Goal: Task Accomplishment & Management: Use online tool/utility

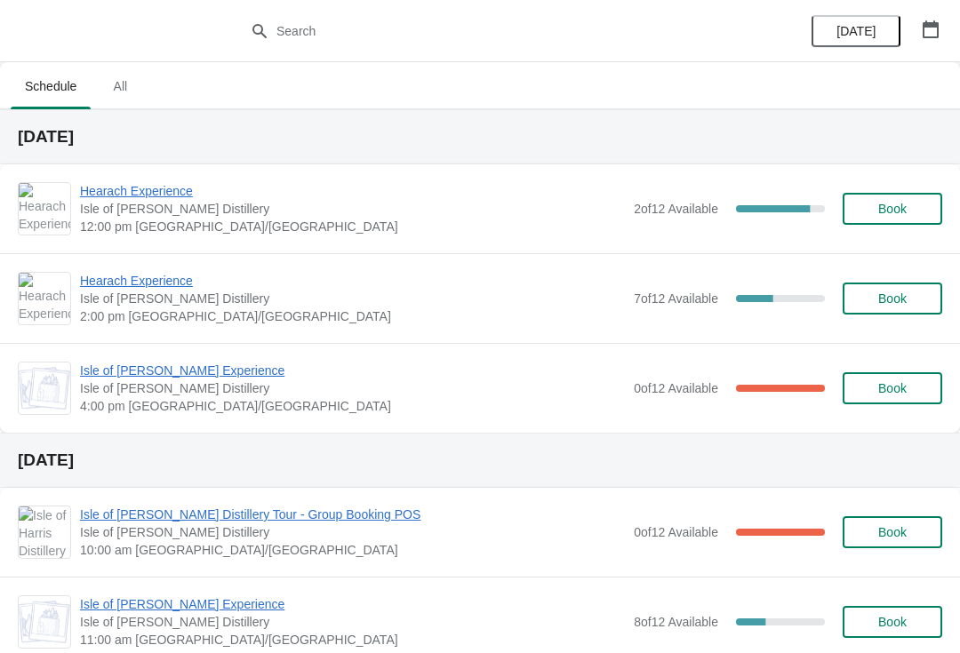
click at [134, 197] on span "Hearach Experience" at bounding box center [352, 191] width 545 height 18
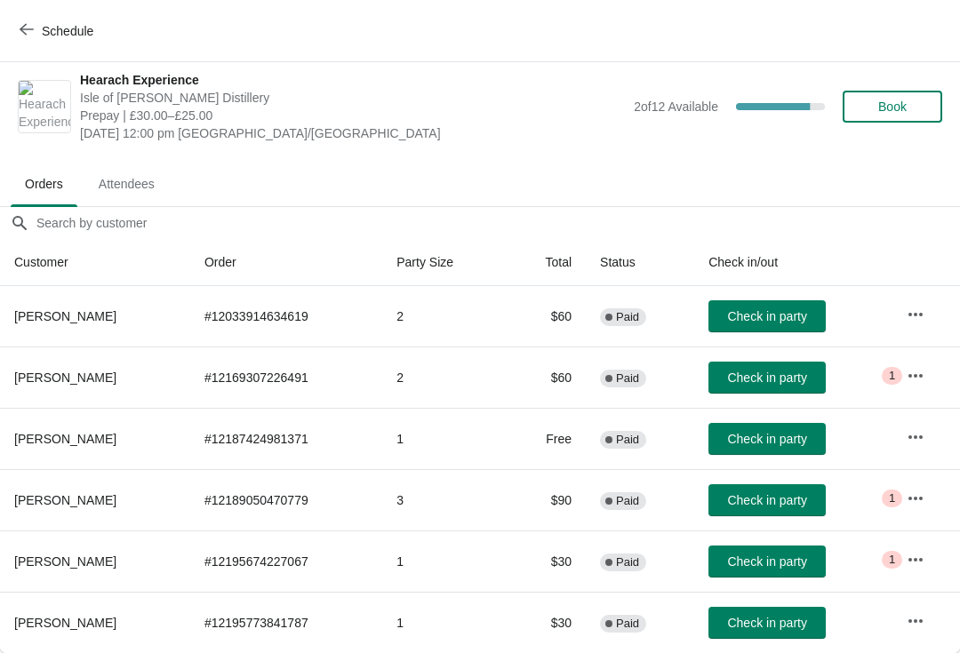
scroll to position [9, 0]
click at [785, 386] on button "Check in party" at bounding box center [766, 378] width 117 height 32
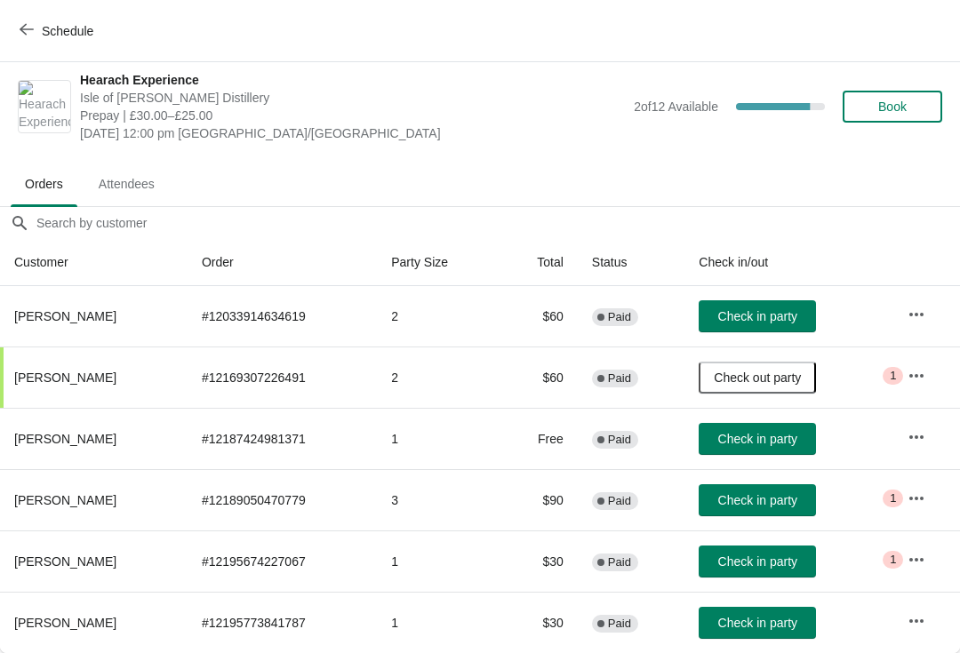
click at [57, 35] on span "Schedule" at bounding box center [68, 31] width 52 height 14
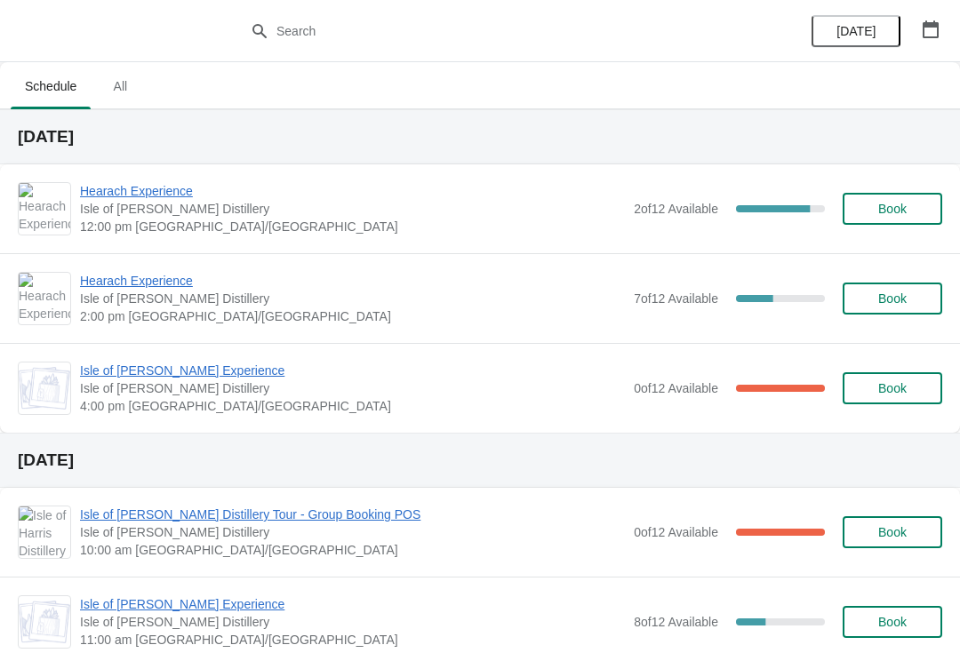
click at [167, 176] on div "Hearach Experience [GEOGRAPHIC_DATA][PERSON_NAME] 12:00 pm [GEOGRAPHIC_DATA]/[G…" at bounding box center [480, 208] width 960 height 89
click at [139, 198] on span "Hearach Experience" at bounding box center [352, 191] width 545 height 18
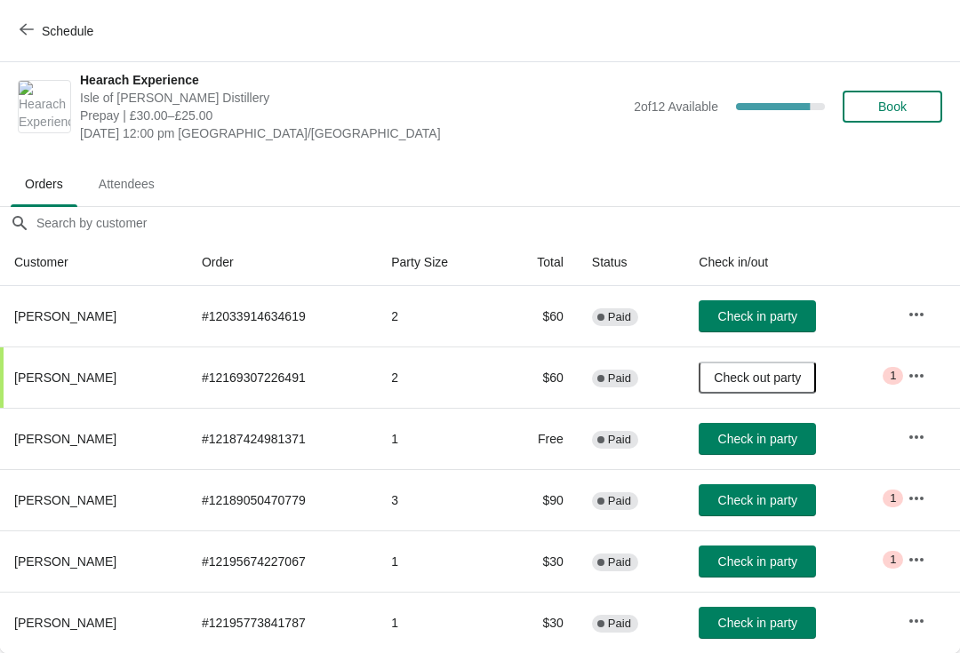
scroll to position [9, 0]
click at [49, 27] on span "Schedule" at bounding box center [68, 31] width 52 height 14
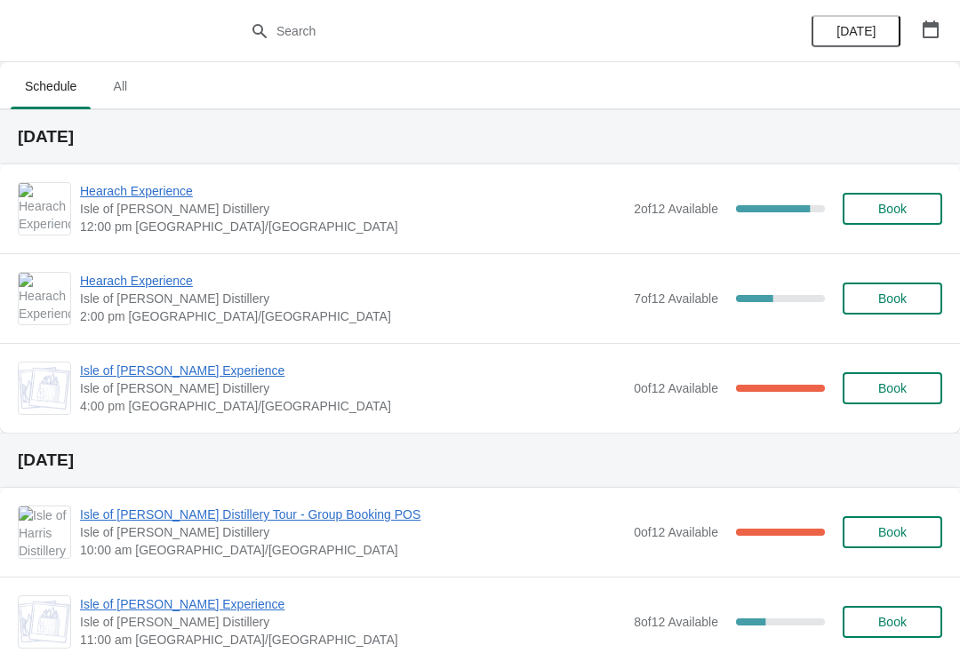
click at [913, 302] on span "Book" at bounding box center [892, 298] width 68 height 14
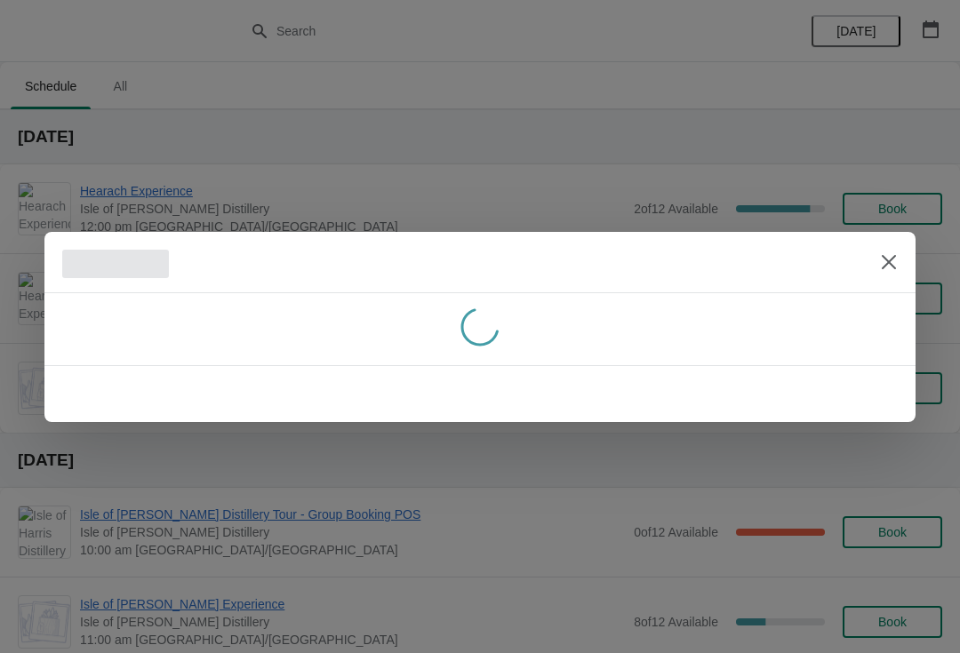
click at [888, 263] on icon "Close" at bounding box center [888, 261] width 14 height 14
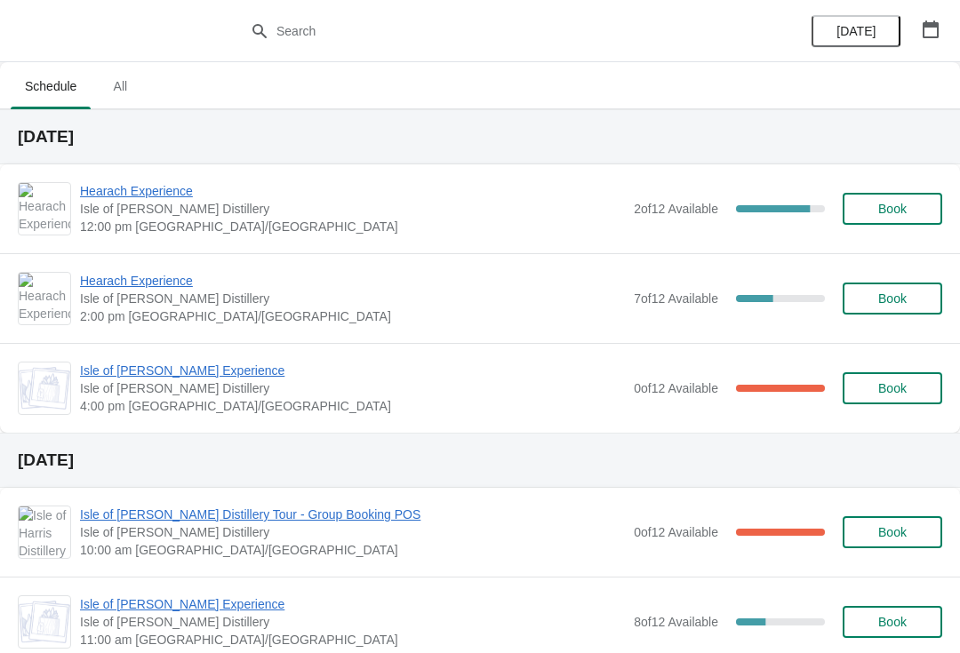
click at [164, 288] on span "Hearach Experience" at bounding box center [352, 281] width 545 height 18
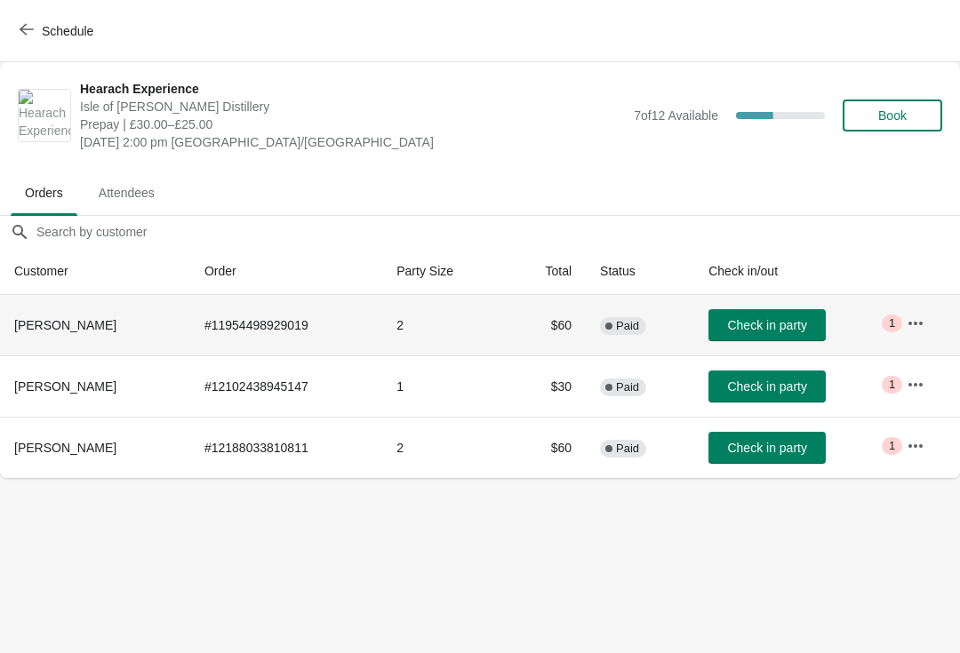
click at [916, 333] on button "button" at bounding box center [915, 323] width 32 height 32
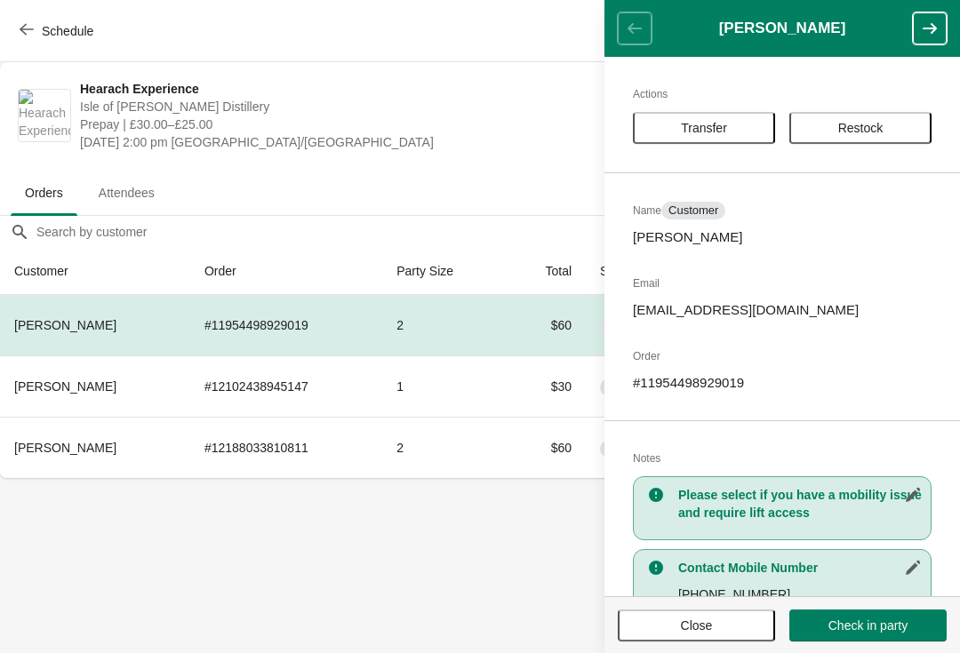
click at [727, 129] on span "Transfer" at bounding box center [704, 128] width 46 height 14
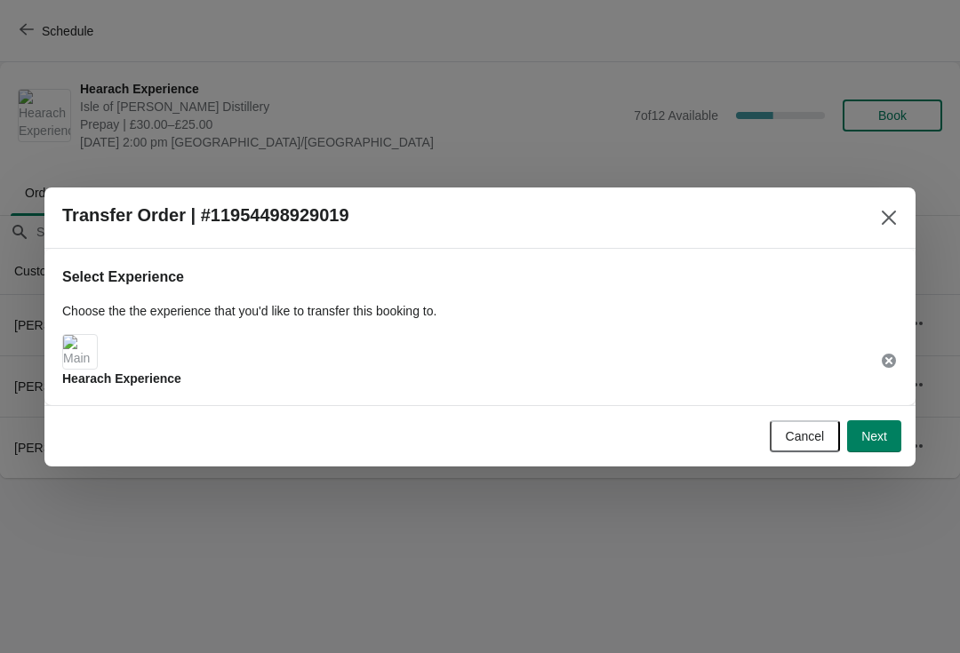
click at [887, 440] on button "Next" at bounding box center [874, 436] width 54 height 32
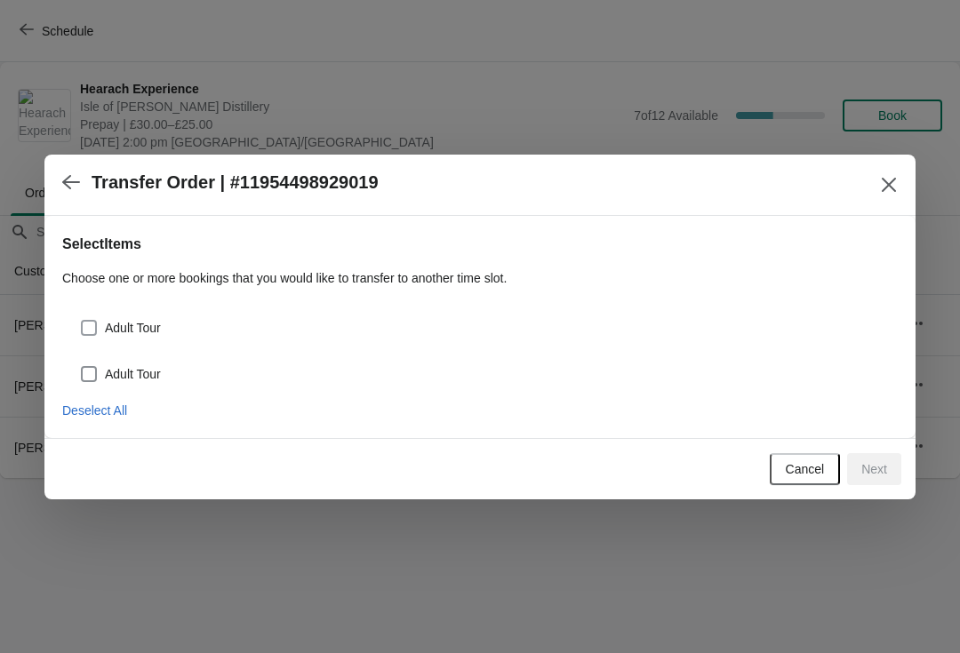
click at [94, 328] on span at bounding box center [89, 328] width 16 height 16
click at [82, 321] on input "Adult Tour" at bounding box center [81, 320] width 1 height 1
checkbox input "true"
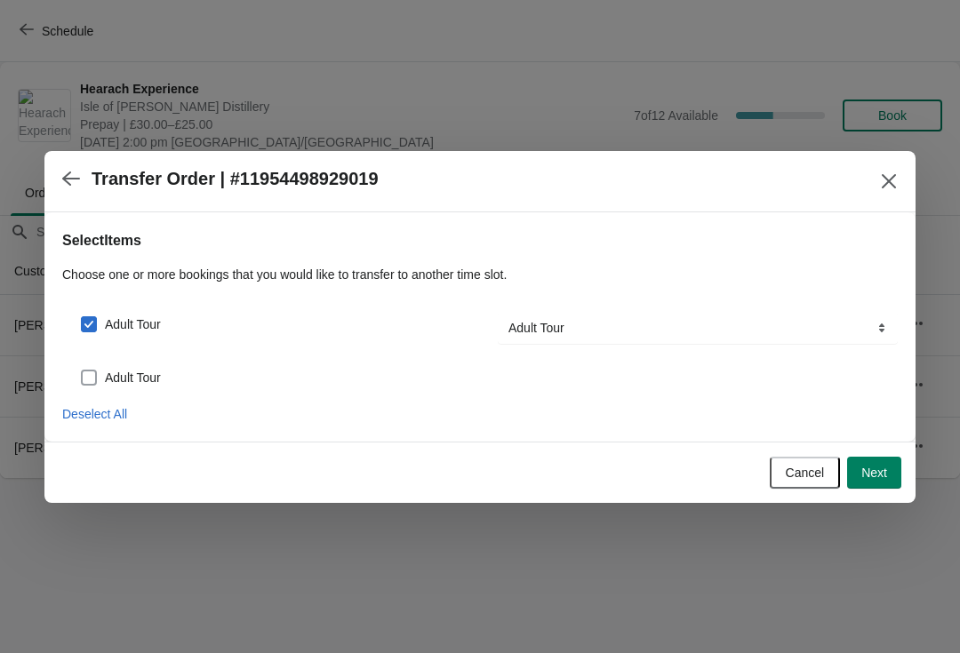
click at [84, 379] on span at bounding box center [89, 378] width 16 height 16
click at [82, 371] on input "Adult Tour" at bounding box center [81, 370] width 1 height 1
checkbox input "true"
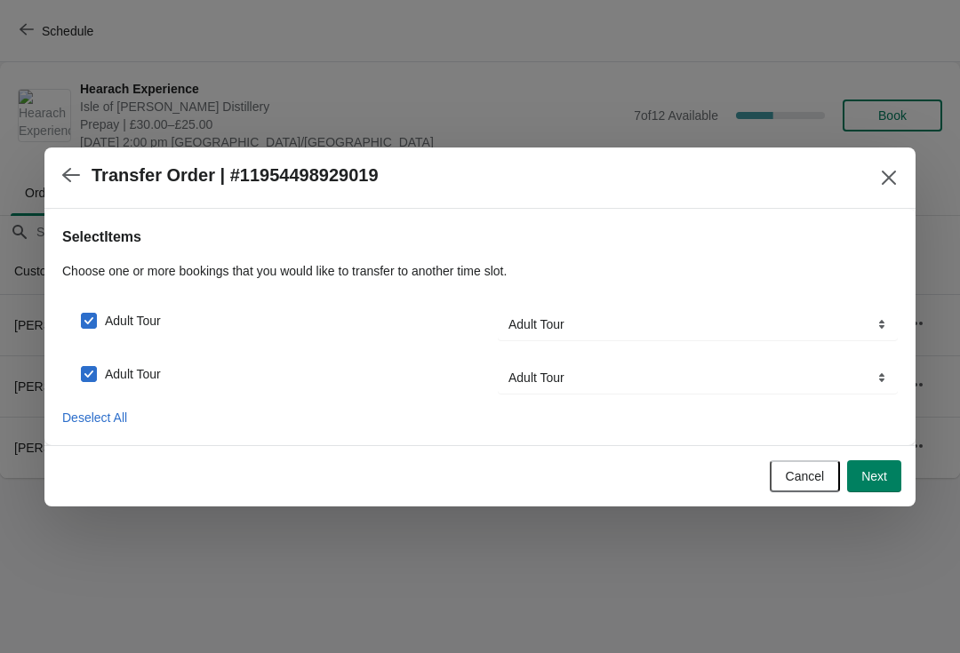
click at [880, 480] on span "Next" at bounding box center [874, 476] width 26 height 14
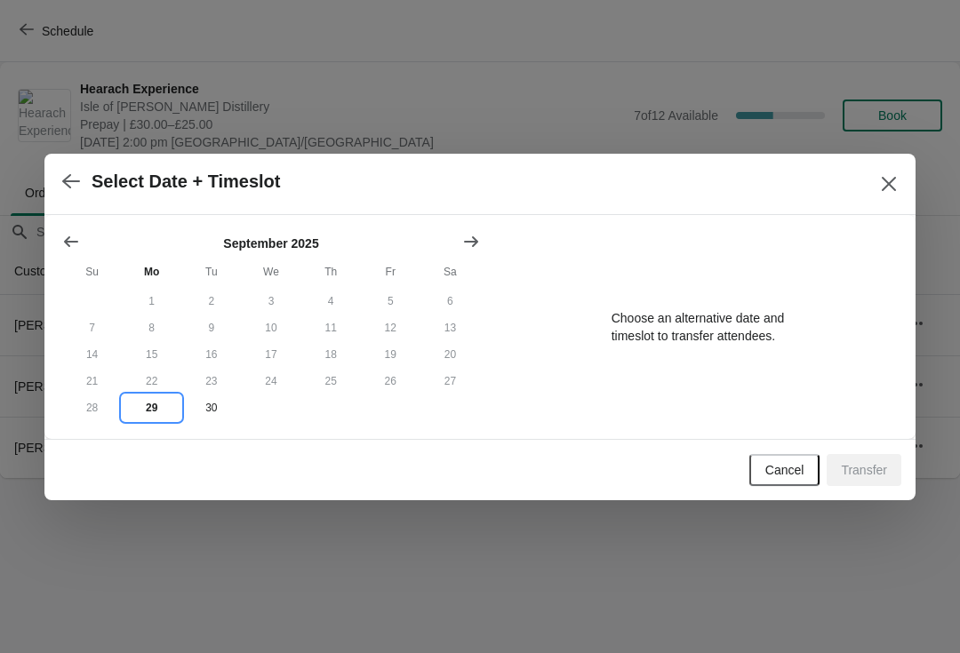
click at [161, 418] on button "29" at bounding box center [152, 408] width 60 height 27
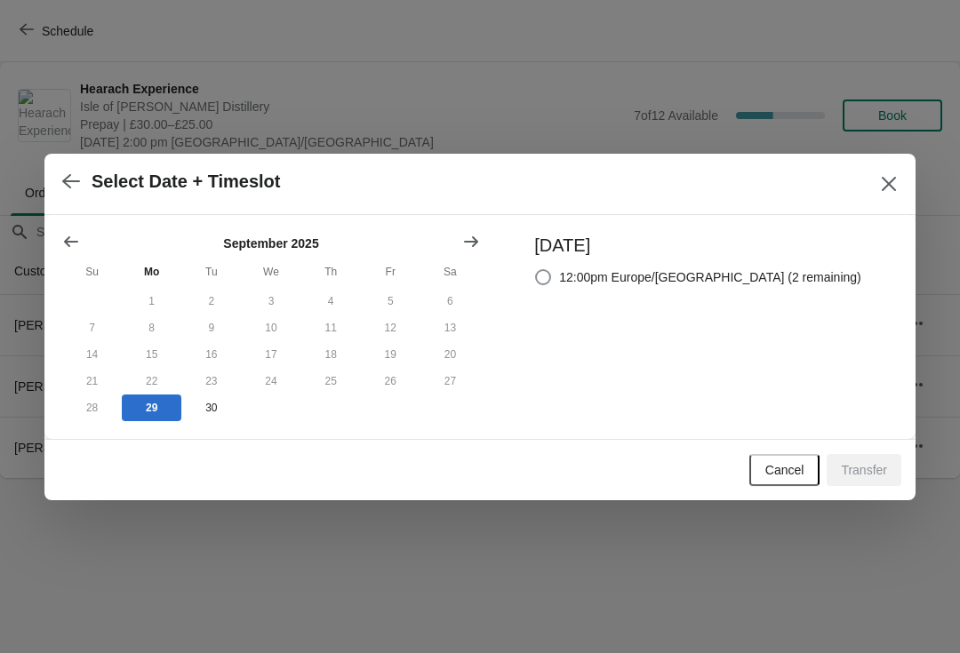
click at [552, 274] on span at bounding box center [543, 277] width 18 height 18
click at [536, 270] on input "12:00pm Europe/London (2 remaining)" at bounding box center [535, 269] width 1 height 1
radio input "true"
click at [881, 477] on span "Transfer" at bounding box center [864, 470] width 46 height 14
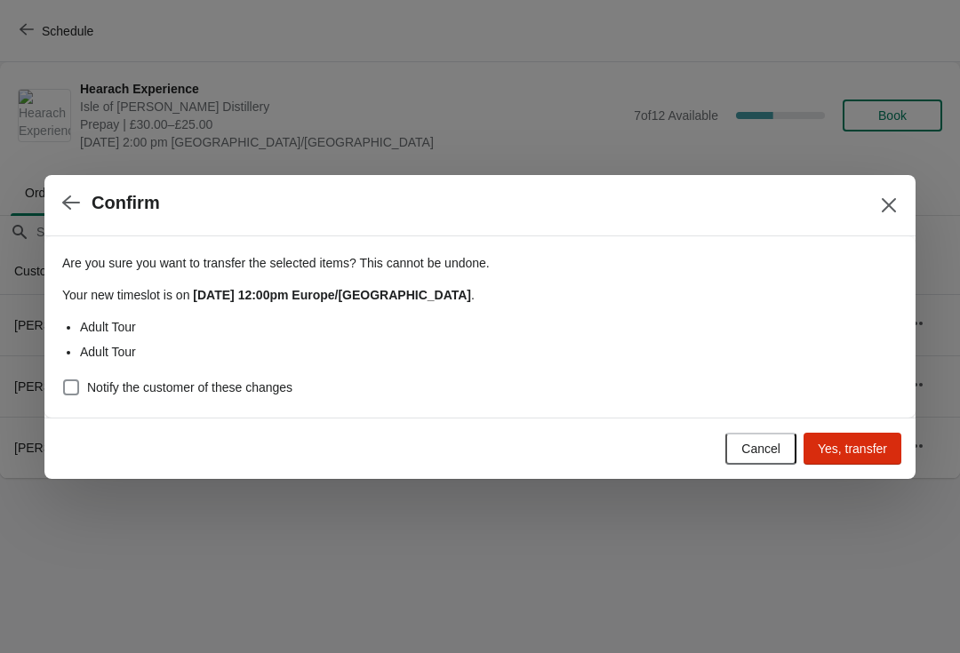
click at [65, 399] on label "Notify the customer of these changes" at bounding box center [177, 387] width 230 height 25
click at [64, 380] on input "Notify the customer of these changes" at bounding box center [63, 379] width 1 height 1
checkbox input "true"
click at [868, 449] on span "Yes, transfer" at bounding box center [851, 449] width 69 height 14
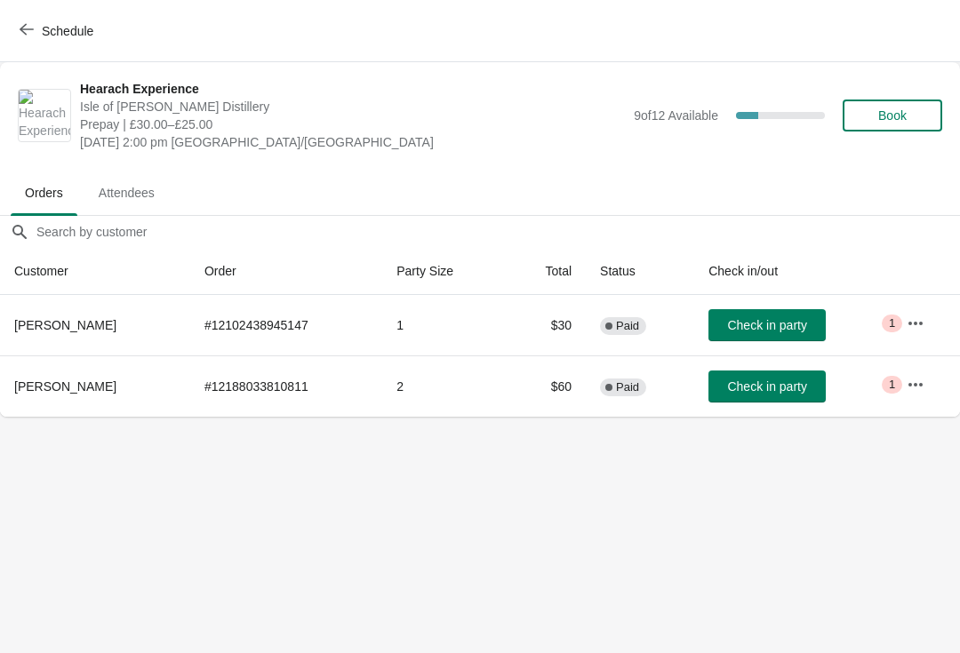
click at [44, 45] on button "Schedule" at bounding box center [58, 31] width 99 height 32
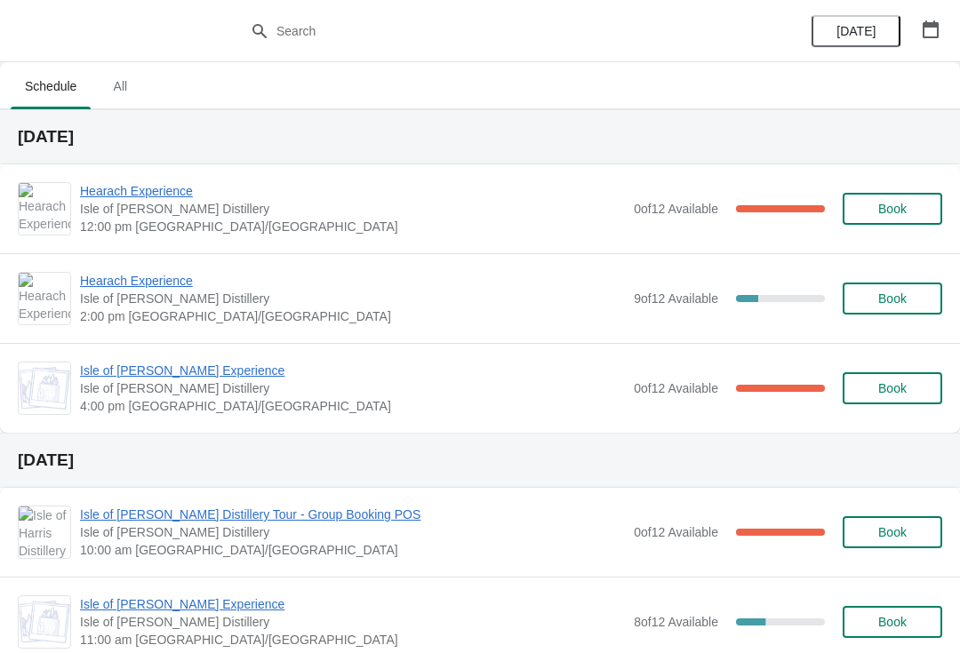
click at [133, 185] on span "Hearach Experience" at bounding box center [352, 191] width 545 height 18
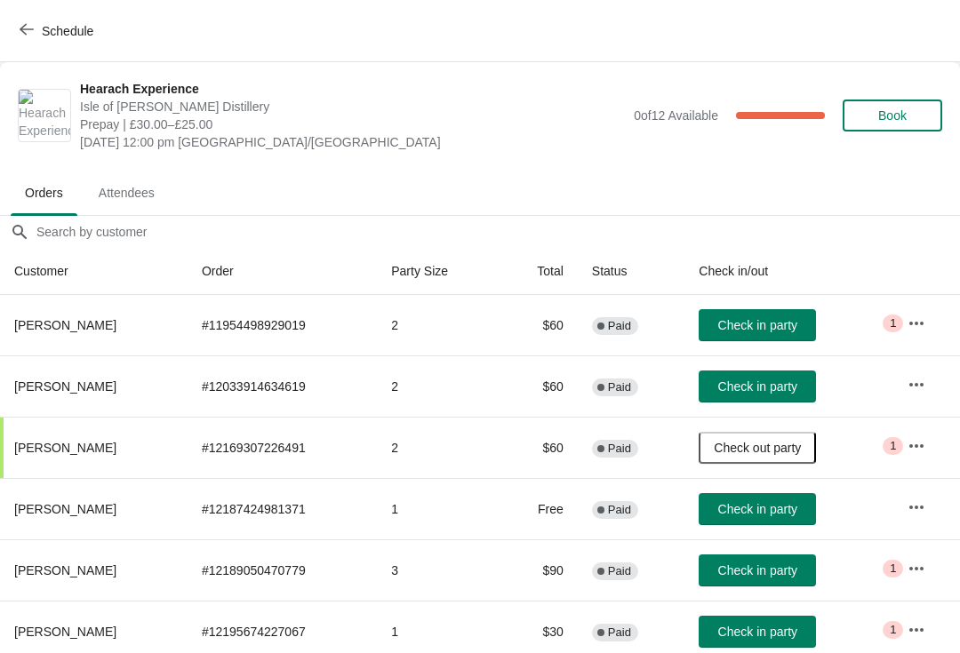
click at [783, 332] on span "Check in party" at bounding box center [757, 325] width 79 height 14
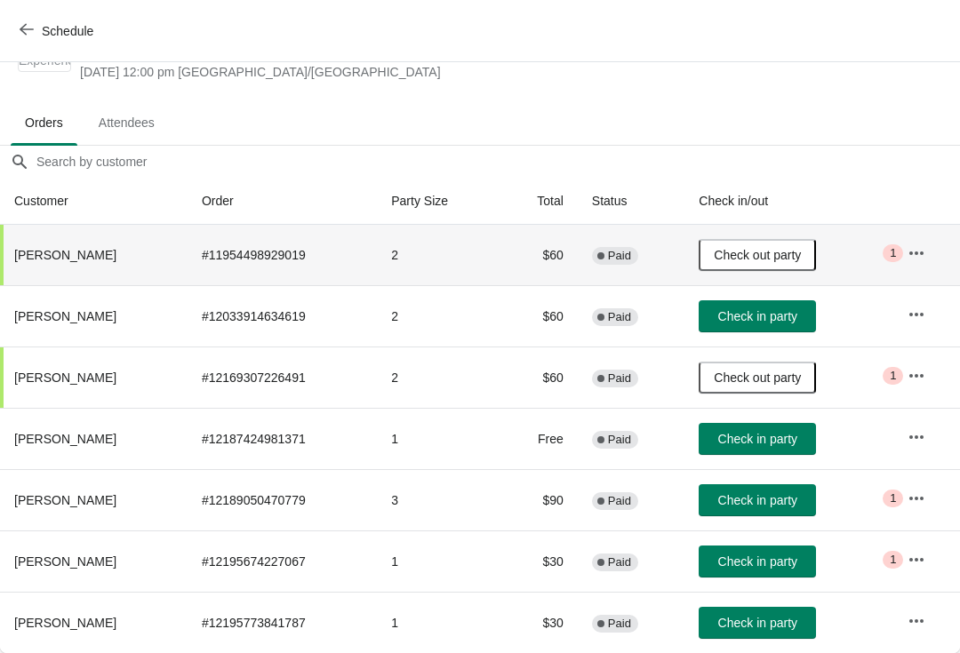
scroll to position [70, 0]
click at [763, 505] on span "Check in party" at bounding box center [757, 500] width 79 height 14
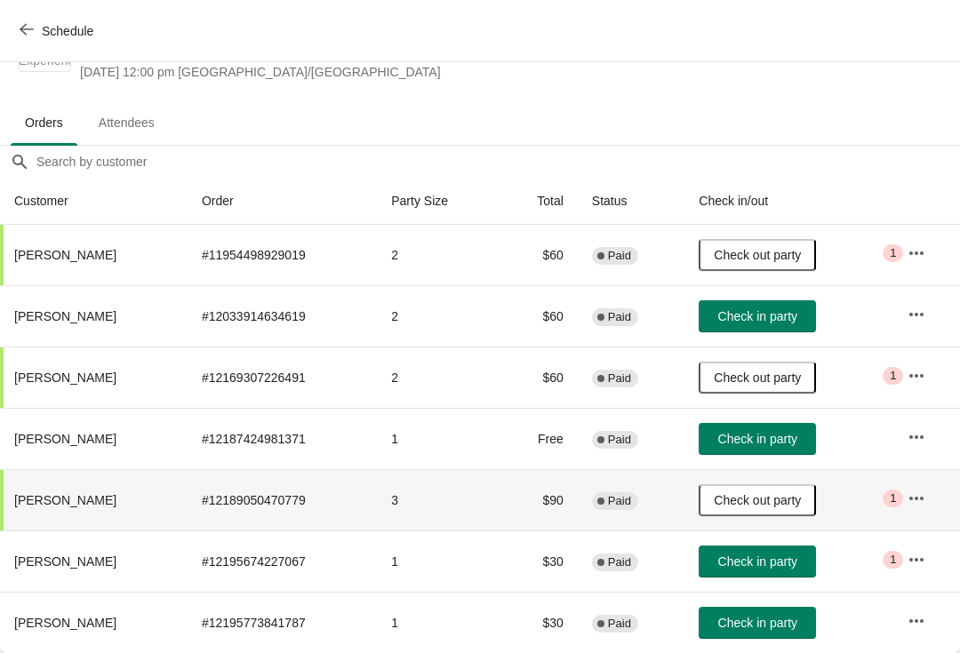
click at [761, 565] on span "Check in party" at bounding box center [757, 561] width 79 height 14
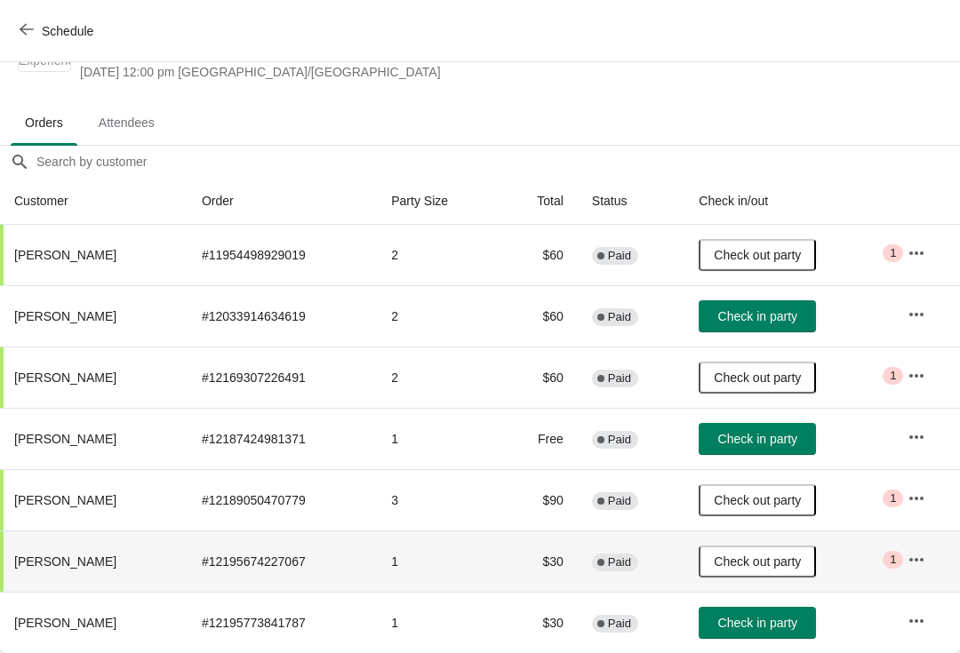
click at [769, 323] on span "Check in party" at bounding box center [757, 316] width 79 height 14
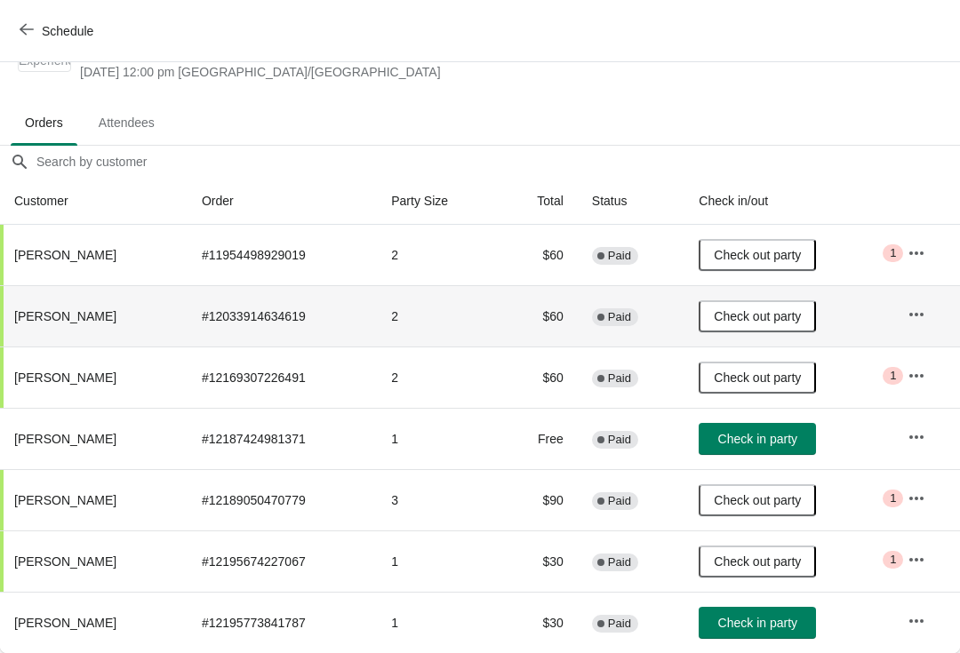
click at [34, 30] on span "Schedule" at bounding box center [58, 30] width 70 height 17
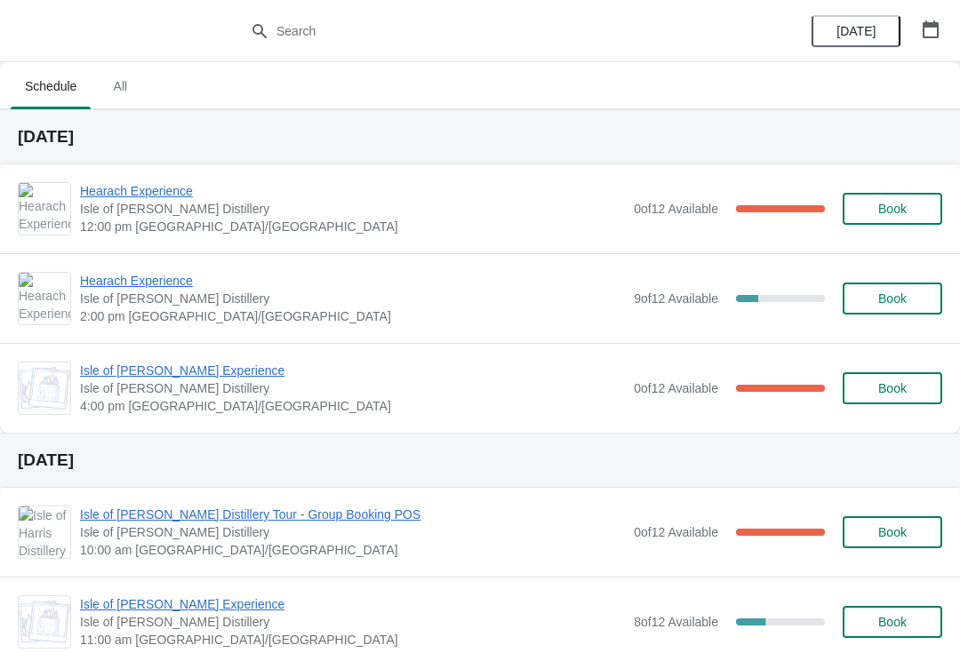
click at [163, 376] on span "Isle of [PERSON_NAME] Experience" at bounding box center [352, 371] width 545 height 18
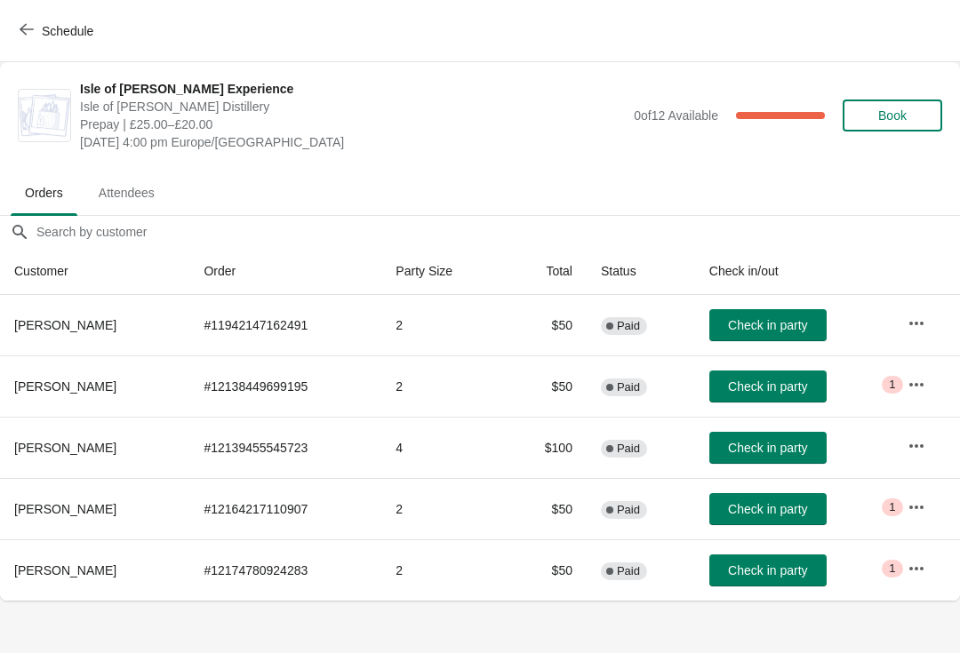
click at [9, 32] on button "Schedule" at bounding box center [58, 31] width 99 height 32
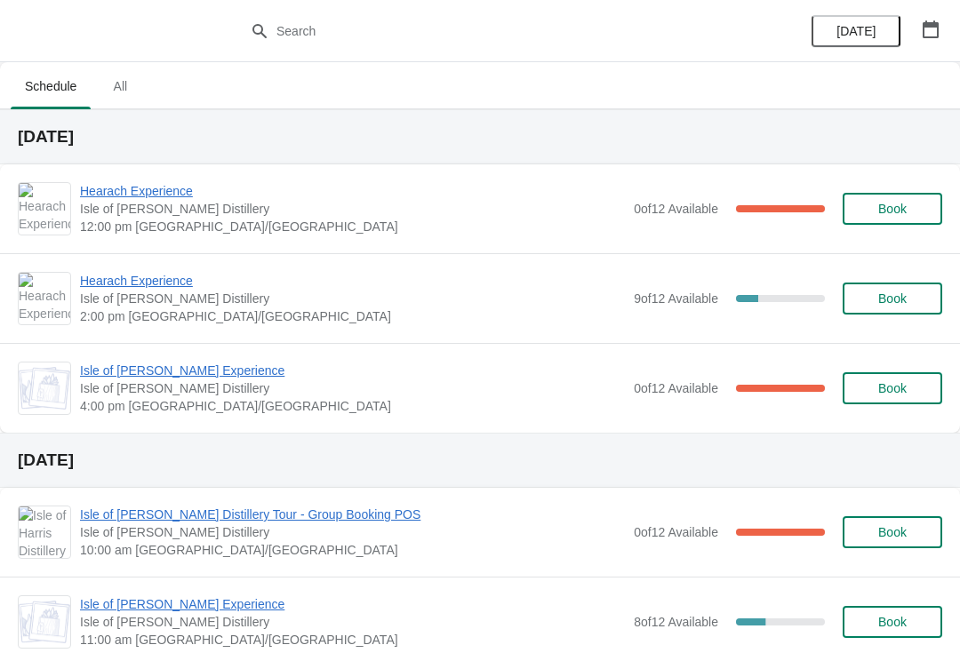
click at [150, 197] on span "Hearach Experience" at bounding box center [352, 191] width 545 height 18
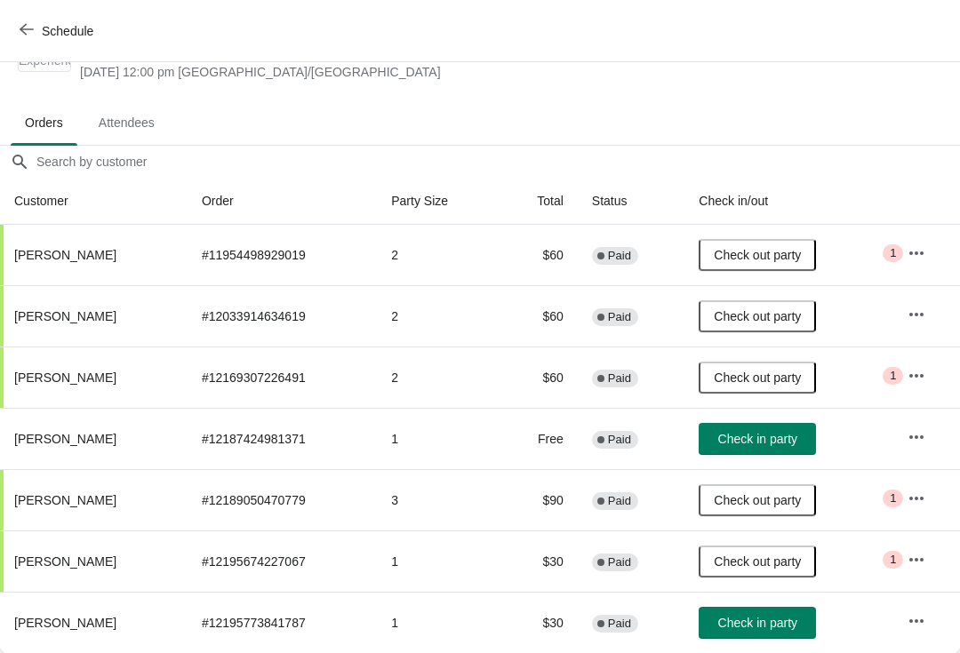
scroll to position [70, 0]
click at [739, 624] on span "Check in party" at bounding box center [757, 623] width 79 height 14
